Goal: Entertainment & Leisure: Consume media (video, audio)

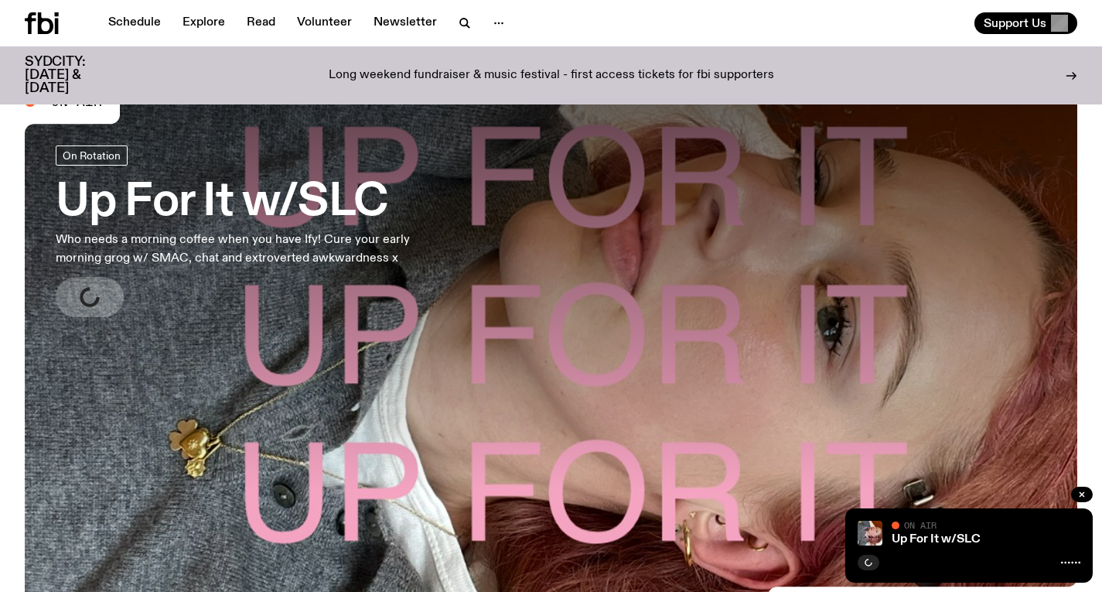
scroll to position [54, 0]
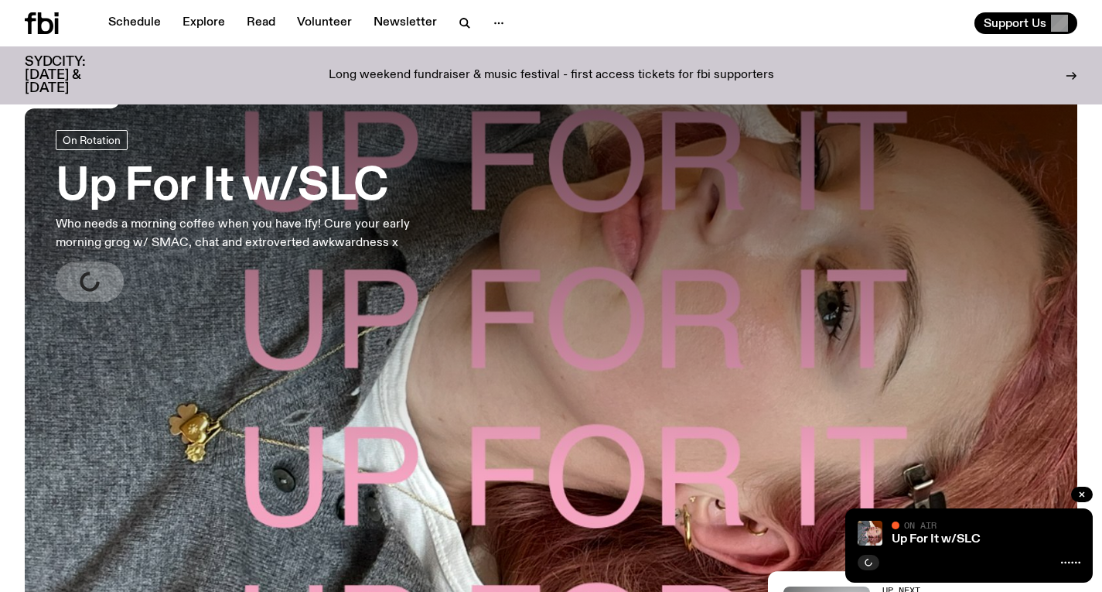
click at [326, 234] on p "Who needs a morning coffee when you have Ify! Cure your early morning grog w/ S…" at bounding box center [254, 233] width 396 height 37
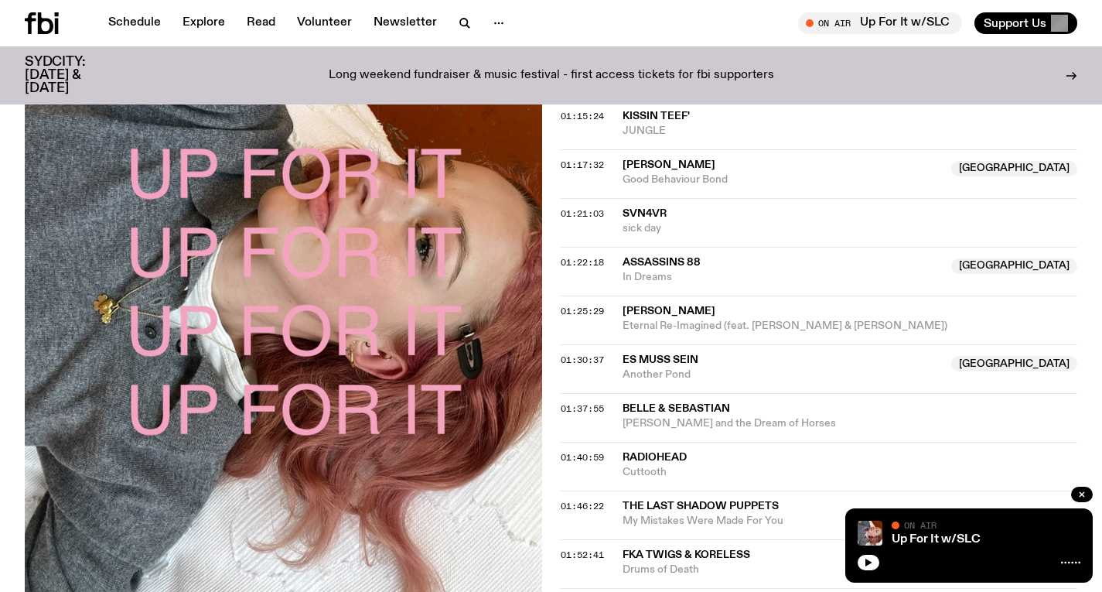
scroll to position [1283, 0]
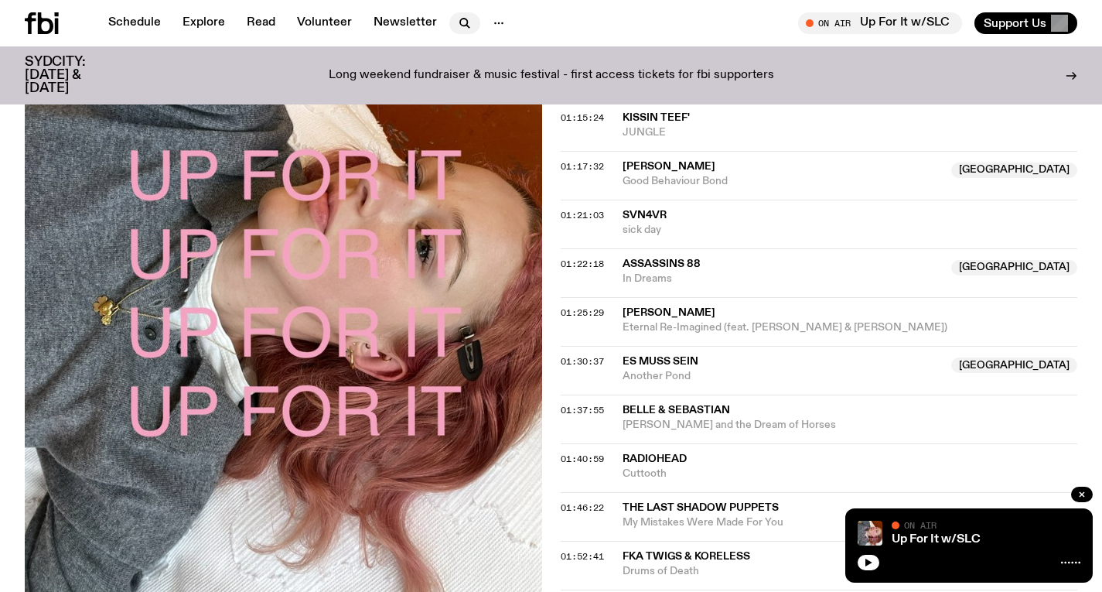
click at [460, 26] on icon "button" at bounding box center [463, 22] width 7 height 7
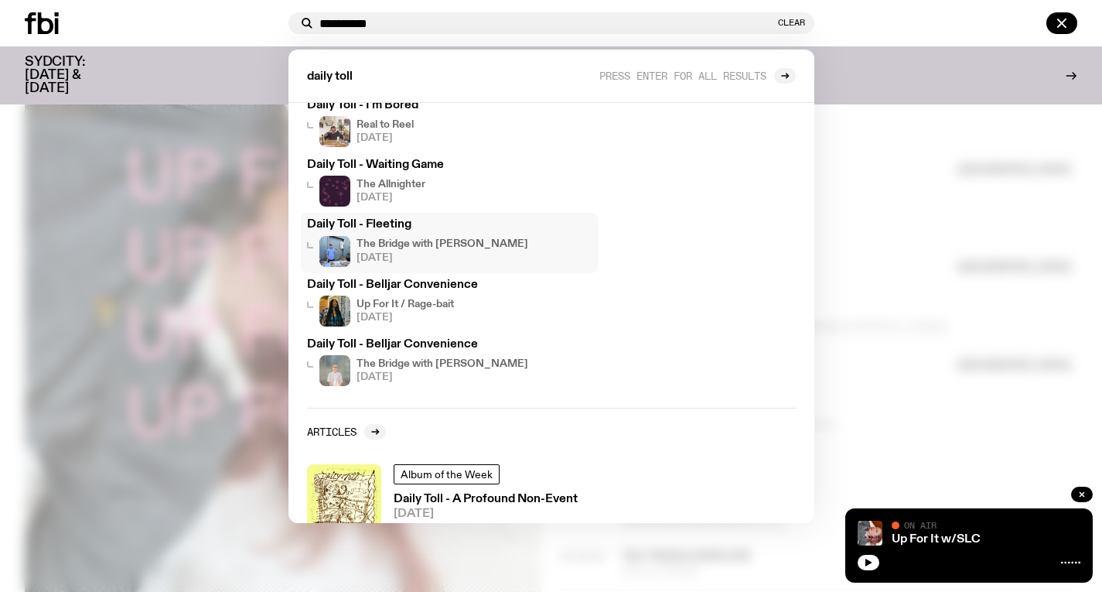
scroll to position [0, 0]
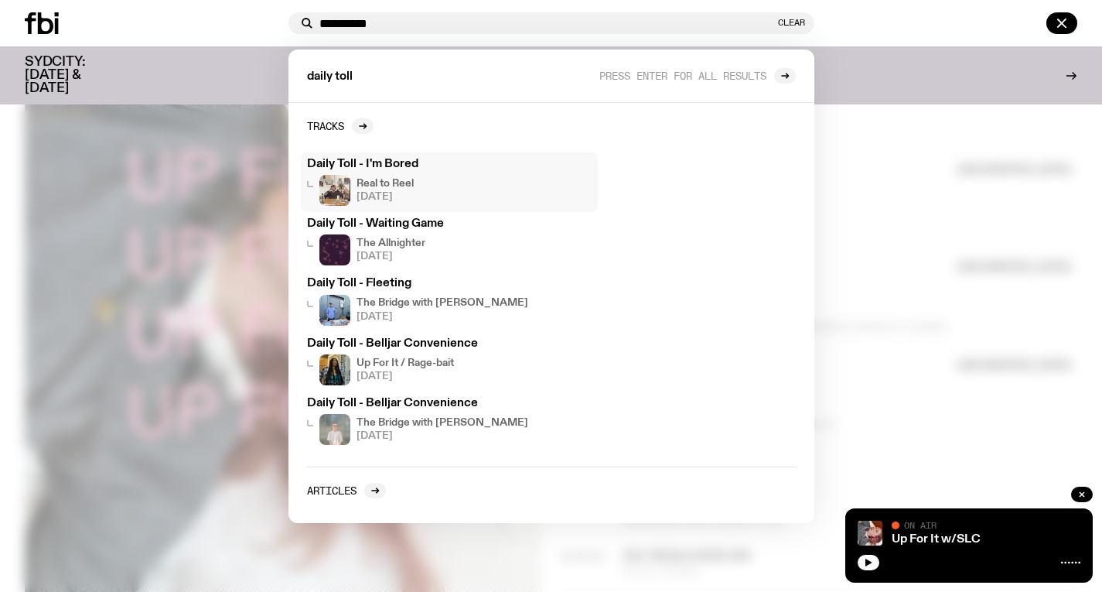
type input "**********"
click at [391, 183] on h4 "Real to Reel" at bounding box center [385, 184] width 57 height 10
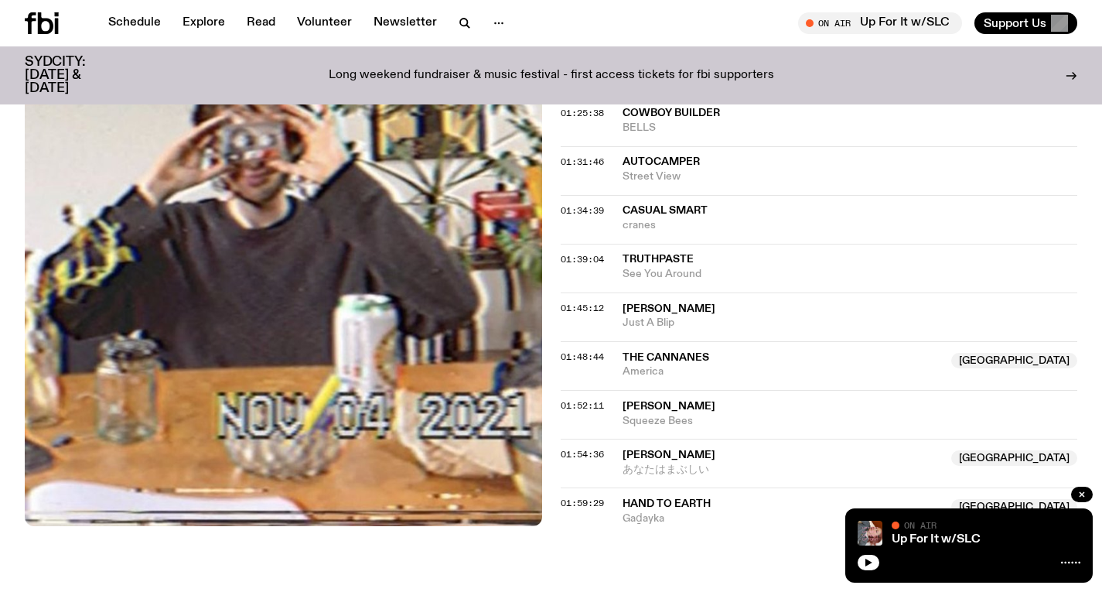
scroll to position [1540, 0]
